Goal: Complete application form

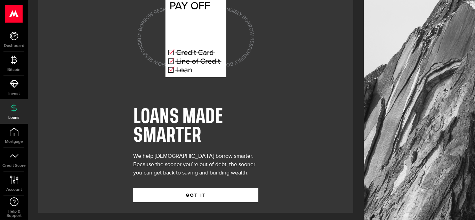
scroll to position [32, 0]
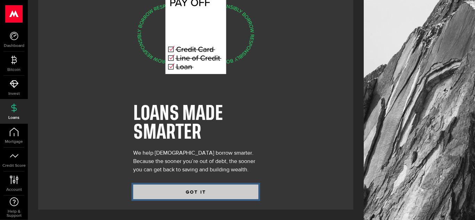
click at [198, 196] on button "GOT IT" at bounding box center [195, 192] width 125 height 15
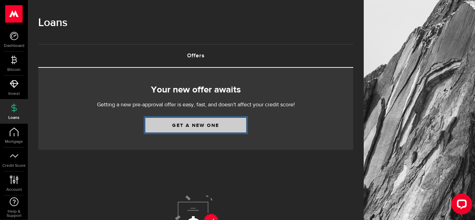
click at [194, 124] on link "Get a new one" at bounding box center [195, 125] width 101 height 15
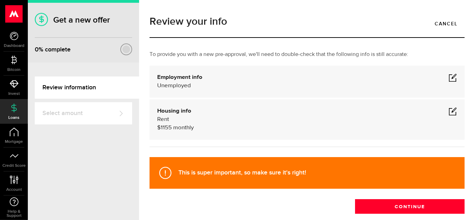
click at [454, 78] on span at bounding box center [453, 77] width 8 height 8
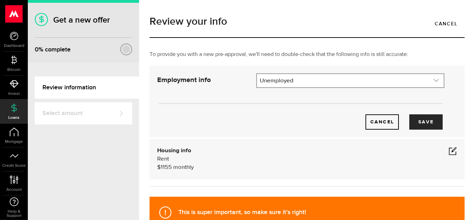
click at [436, 80] on icon "expand select" at bounding box center [437, 81] width 6 height 6
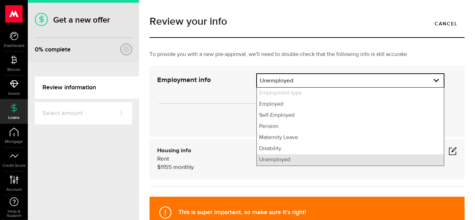
click at [292, 159] on li "Unemployed" at bounding box center [350, 159] width 187 height 11
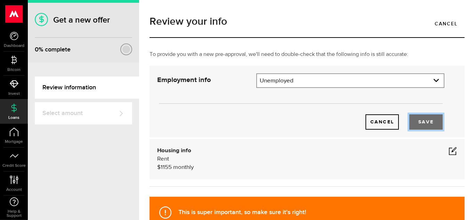
click at [428, 122] on button "Save" at bounding box center [425, 121] width 33 height 15
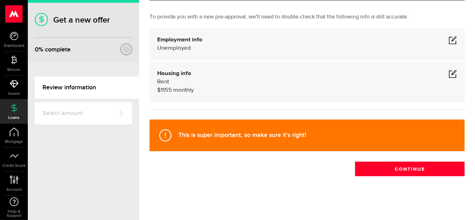
scroll to position [38, 0]
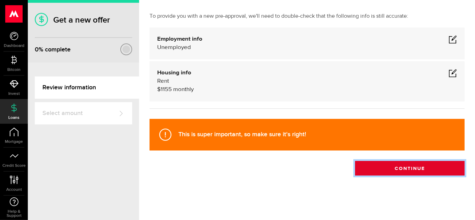
click at [414, 168] on button "Continue" at bounding box center [410, 168] width 110 height 15
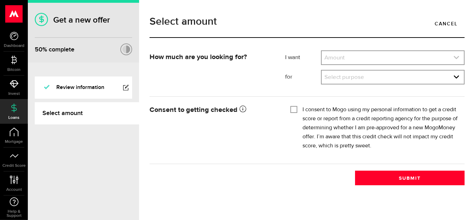
click at [456, 59] on icon "expand select" at bounding box center [457, 58] width 6 height 6
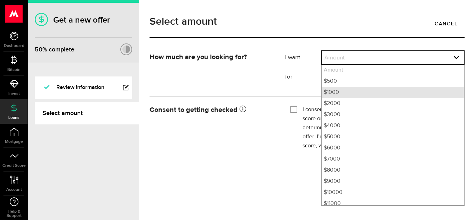
click at [353, 91] on li "$1000" at bounding box center [393, 92] width 142 height 11
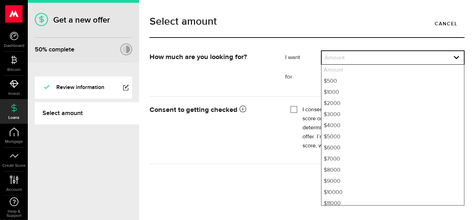
select select "1000"
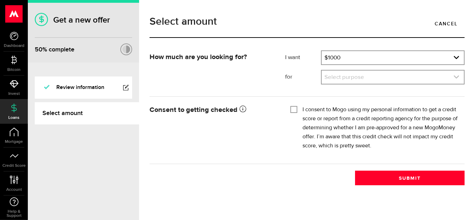
click at [378, 82] on link "expand select" at bounding box center [393, 77] width 142 height 13
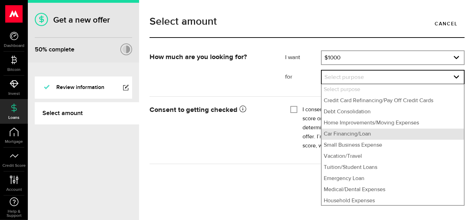
click at [374, 134] on li "Car Financing/Loan" at bounding box center [393, 134] width 142 height 11
select select "Car Financing/Loan"
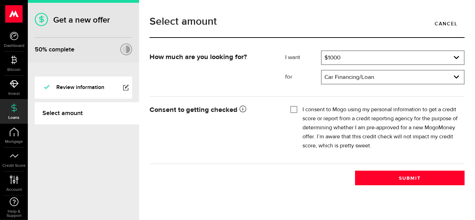
click at [295, 111] on input "I consent to Mogo using my personal information to get a credit score or report…" at bounding box center [294, 108] width 7 height 7
checkbox input "true"
click at [457, 80] on link "expand select" at bounding box center [393, 77] width 142 height 13
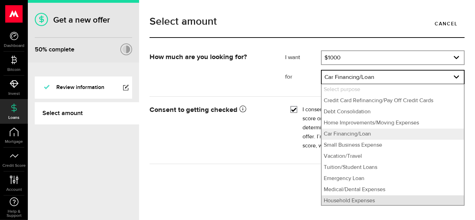
scroll to position [1, 0]
click at [398, 202] on li "Household Expenses" at bounding box center [393, 199] width 142 height 11
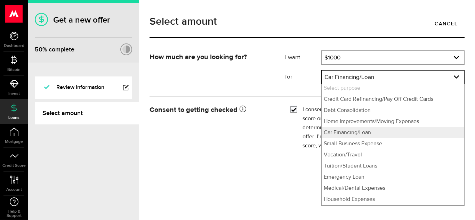
select select "Household Expenses"
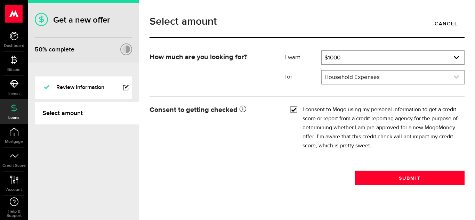
click at [451, 74] on link "expand select" at bounding box center [393, 77] width 142 height 13
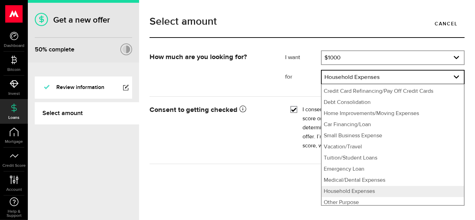
scroll to position [13, 0]
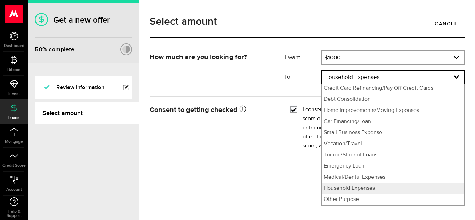
click at [295, 183] on div "How much are you looking for? I want Amount How much credit would you like? $10…" at bounding box center [307, 117] width 326 height 135
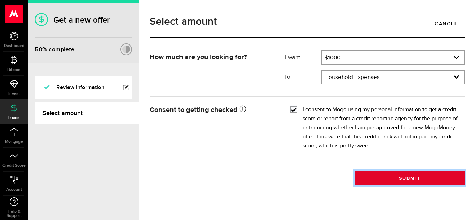
click at [420, 178] on button "Submit" at bounding box center [410, 178] width 110 height 15
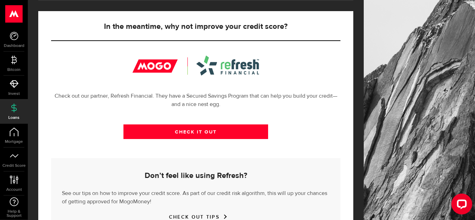
scroll to position [227, 0]
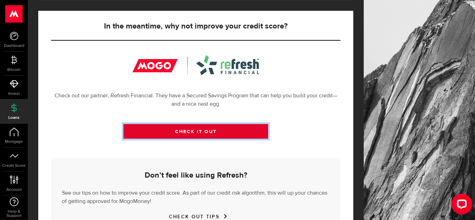
click at [205, 133] on link "CHECK IT OUT" at bounding box center [196, 131] width 145 height 15
